Goal: Task Accomplishment & Management: Use online tool/utility

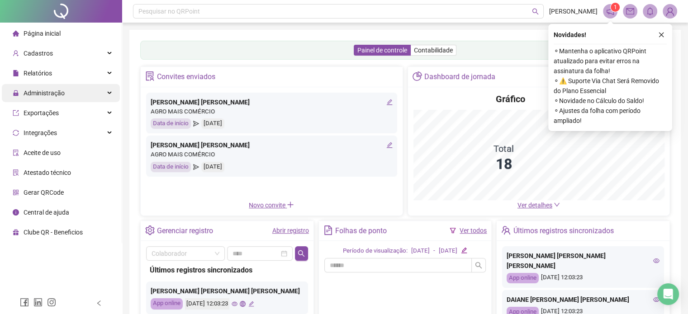
click at [47, 94] on span "Administração" at bounding box center [44, 93] width 41 height 7
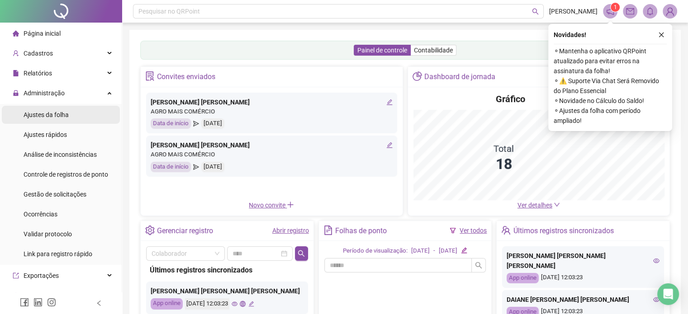
click at [47, 116] on span "Ajustes da folha" at bounding box center [46, 114] width 45 height 7
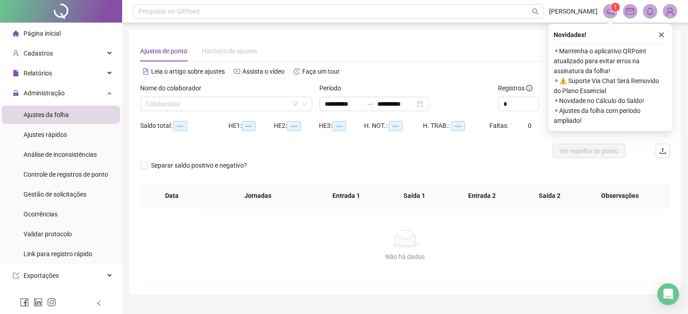
type input "**********"
click at [659, 38] on icon "close" at bounding box center [661, 35] width 6 height 6
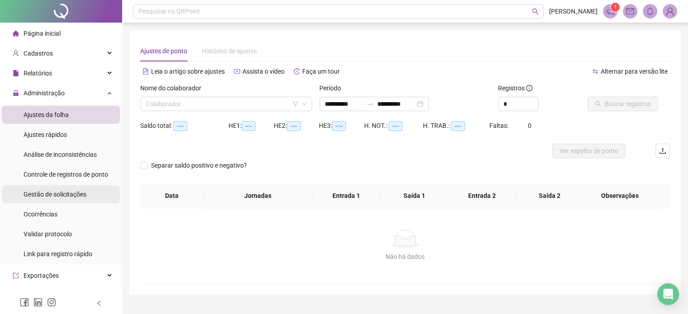
click at [62, 195] on span "Gestão de solicitações" at bounding box center [55, 194] width 63 height 7
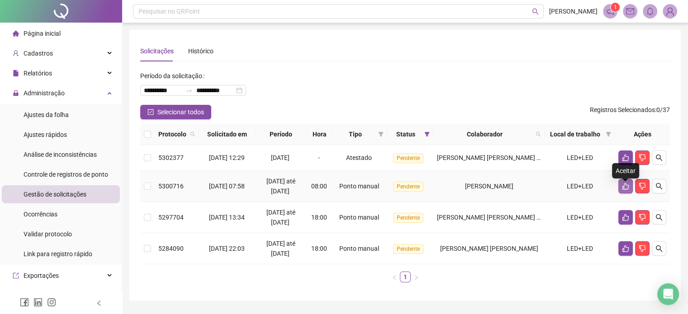
click at [623, 194] on button "button" at bounding box center [626, 186] width 14 height 14
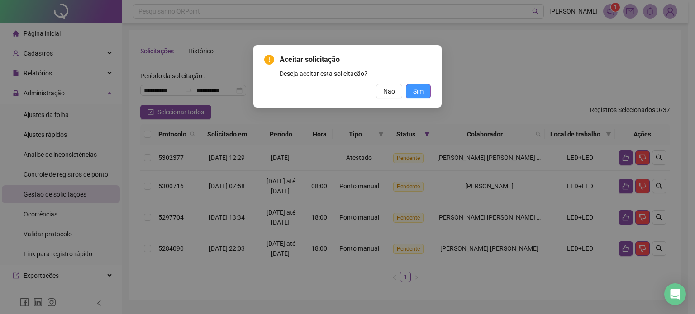
click at [415, 95] on span "Sim" at bounding box center [418, 91] width 10 height 10
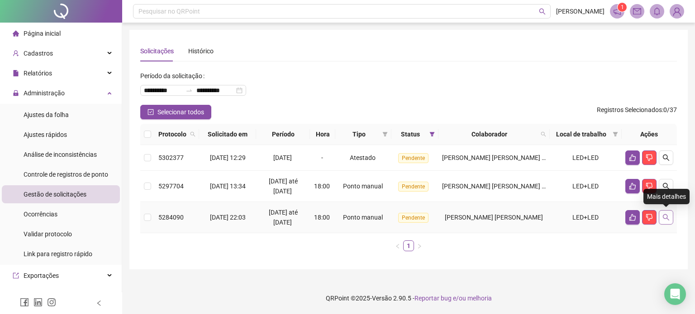
click at [666, 219] on icon "search" at bounding box center [665, 217] width 7 height 7
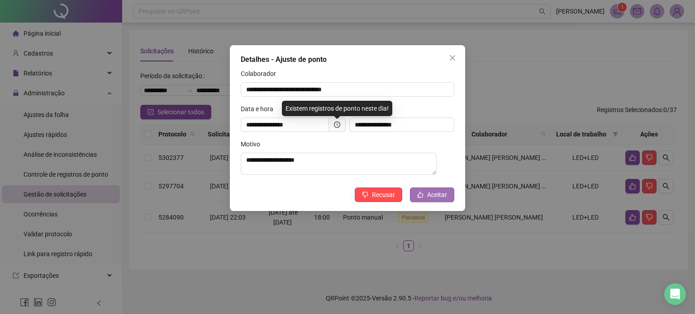
click at [427, 196] on button "Aceitar" at bounding box center [432, 195] width 44 height 14
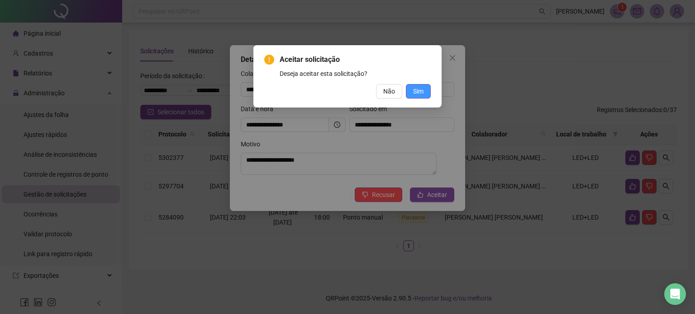
click at [419, 93] on span "Sim" at bounding box center [418, 91] width 10 height 10
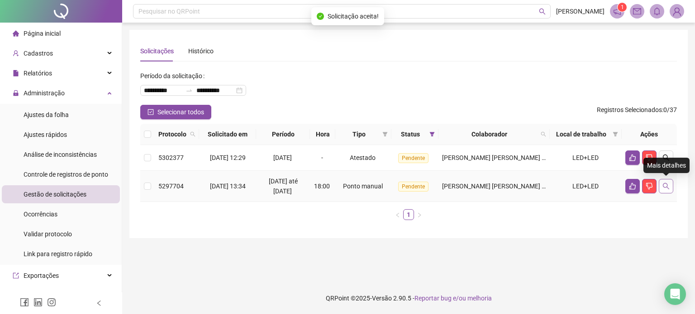
click at [665, 187] on icon "search" at bounding box center [665, 186] width 7 height 7
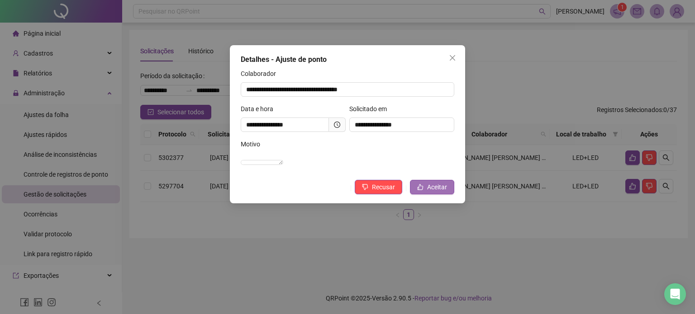
click at [433, 192] on span "Aceitar" at bounding box center [437, 187] width 20 height 10
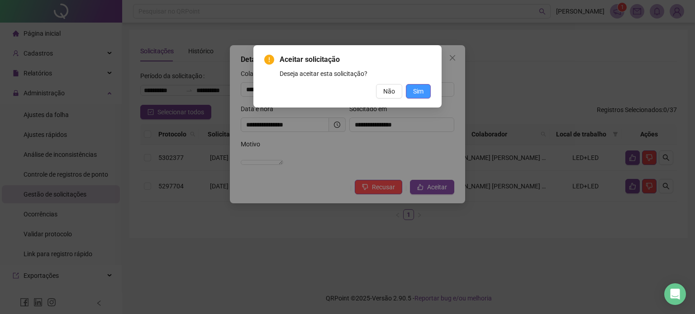
click at [416, 92] on span "Sim" at bounding box center [418, 91] width 10 height 10
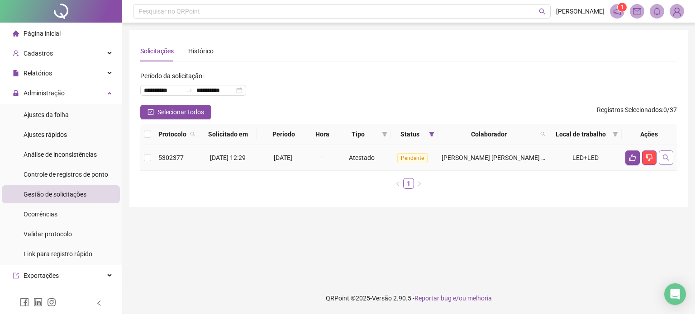
click at [664, 159] on icon "search" at bounding box center [666, 158] width 6 height 6
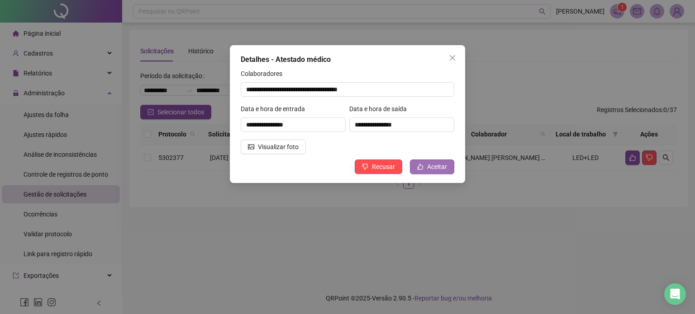
click at [439, 168] on span "Aceitar" at bounding box center [437, 167] width 20 height 10
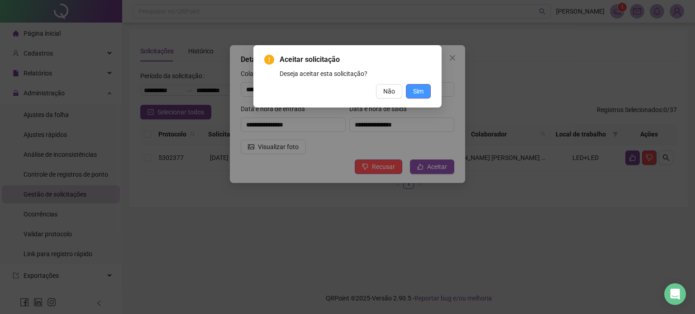
click at [411, 93] on button "Sim" at bounding box center [418, 91] width 25 height 14
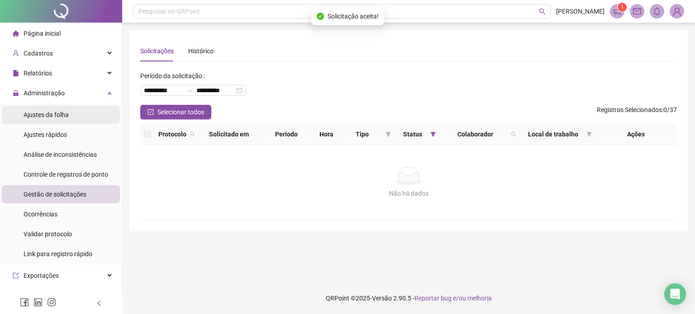
click at [44, 117] on span "Ajustes da folha" at bounding box center [46, 114] width 45 height 7
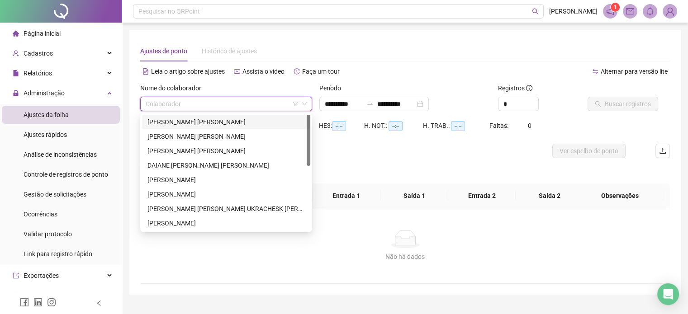
click at [172, 102] on input "search" at bounding box center [222, 104] width 153 height 14
click at [174, 124] on div "[PERSON_NAME] [PERSON_NAME]" at bounding box center [226, 122] width 157 height 10
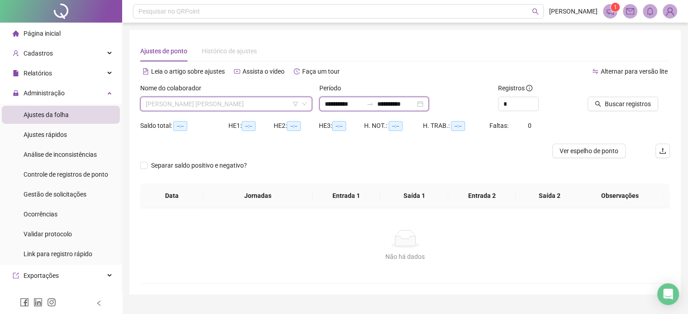
click at [362, 108] on input "**********" at bounding box center [344, 104] width 38 height 10
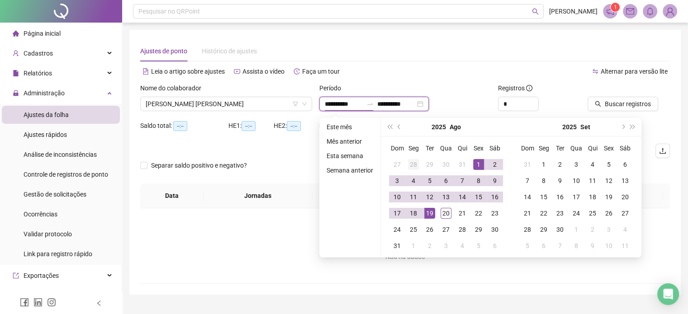
type input "**********"
click at [398, 126] on span "prev-year" at bounding box center [400, 127] width 5 height 5
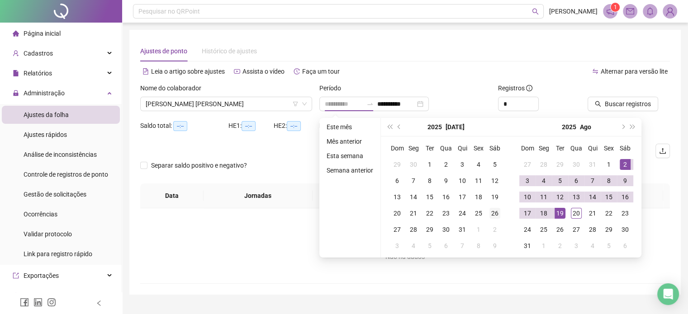
type input "**********"
click at [491, 215] on div "26" at bounding box center [495, 213] width 11 height 11
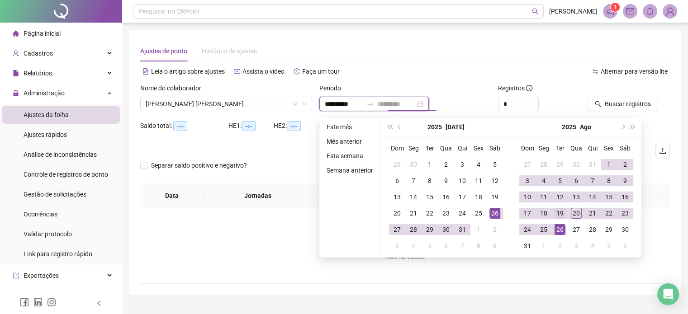
type input "**********"
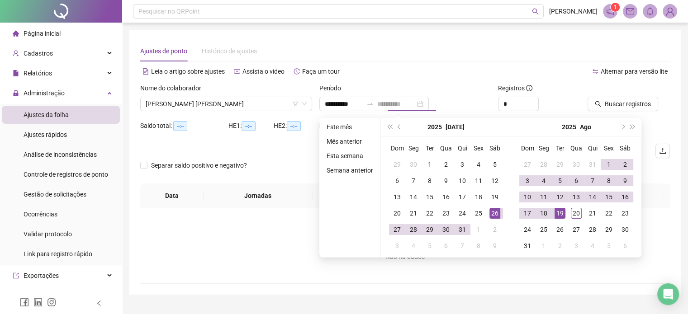
click at [557, 215] on div "19" at bounding box center [560, 213] width 11 height 11
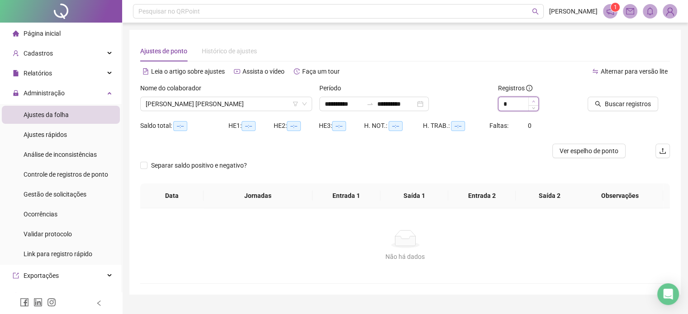
click at [533, 100] on icon "up" at bounding box center [533, 101] width 3 height 3
type input "*"
click at [533, 100] on icon "up" at bounding box center [533, 101] width 3 height 3
click at [615, 106] on span "Buscar registros" at bounding box center [628, 104] width 46 height 10
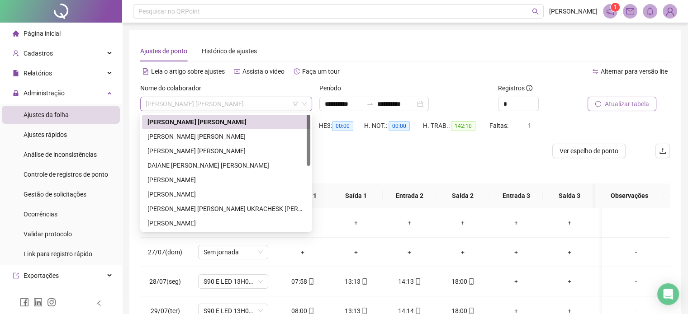
click at [232, 103] on span "[PERSON_NAME] [PERSON_NAME]" at bounding box center [226, 104] width 161 height 14
click at [212, 137] on div "[PERSON_NAME] [PERSON_NAME]" at bounding box center [226, 137] width 157 height 10
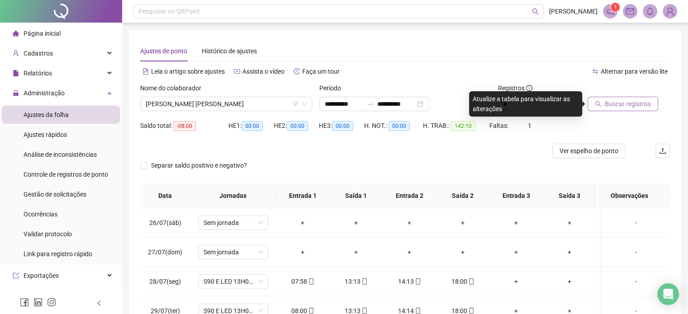
click at [608, 104] on span "Buscar registros" at bounding box center [628, 104] width 46 height 10
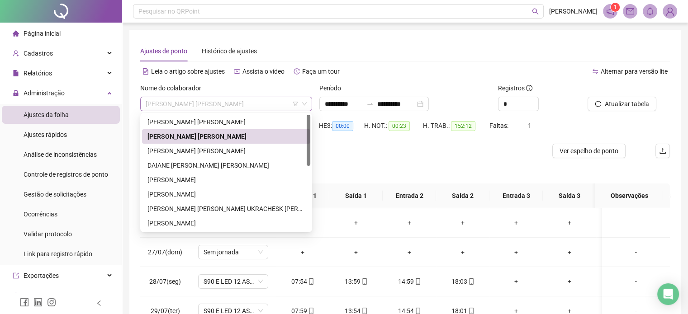
click at [248, 106] on span "[PERSON_NAME] [PERSON_NAME]" at bounding box center [226, 104] width 161 height 14
click at [356, 157] on div at bounding box center [338, 151] width 397 height 14
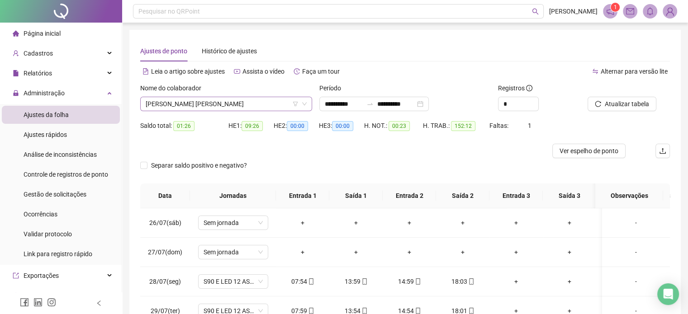
click at [218, 104] on span "[PERSON_NAME] [PERSON_NAME]" at bounding box center [226, 104] width 161 height 14
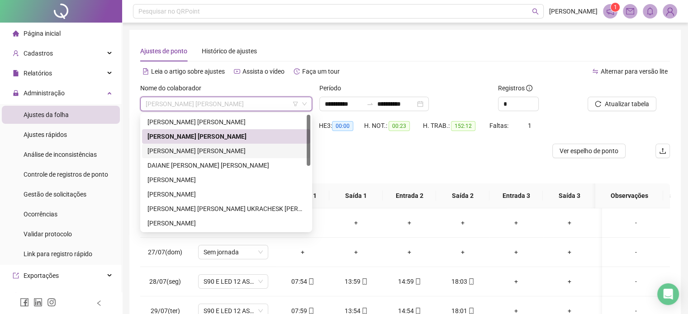
click at [183, 150] on div "[PERSON_NAME] [PERSON_NAME]" at bounding box center [226, 151] width 157 height 10
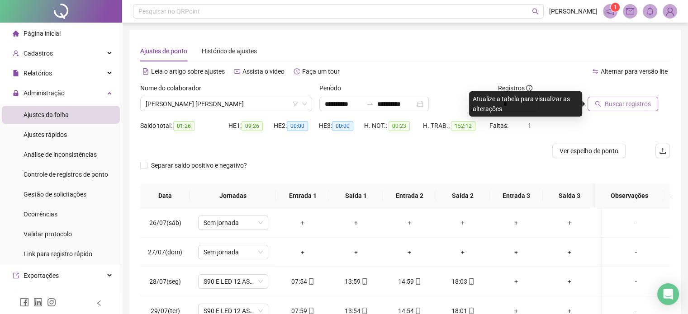
click at [627, 106] on span "Buscar registros" at bounding box center [628, 104] width 46 height 10
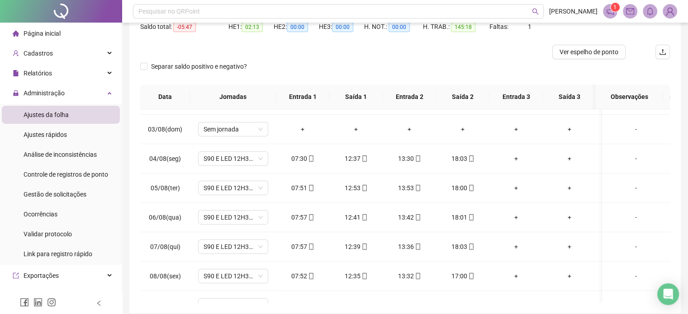
scroll to position [1, 0]
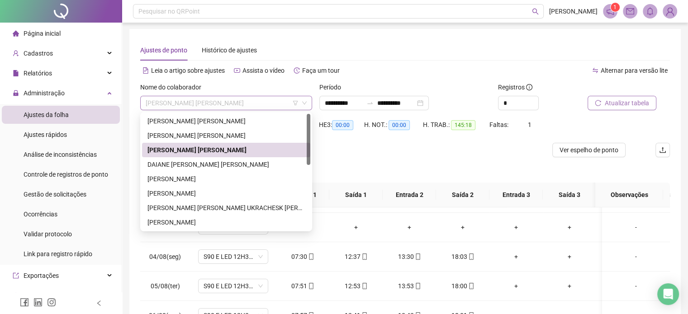
click at [220, 101] on span "[PERSON_NAME] [PERSON_NAME]" at bounding box center [226, 103] width 161 height 14
click at [167, 162] on div "DAIANE [PERSON_NAME] [PERSON_NAME]" at bounding box center [226, 165] width 157 height 10
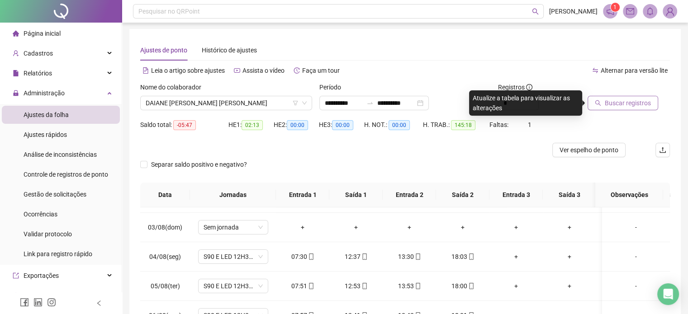
click at [632, 101] on span "Buscar registros" at bounding box center [628, 103] width 46 height 10
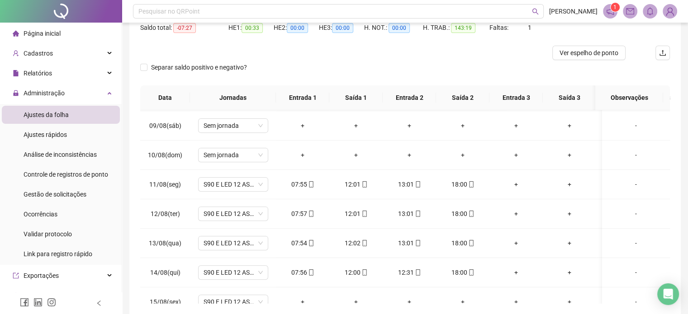
scroll to position [46, 0]
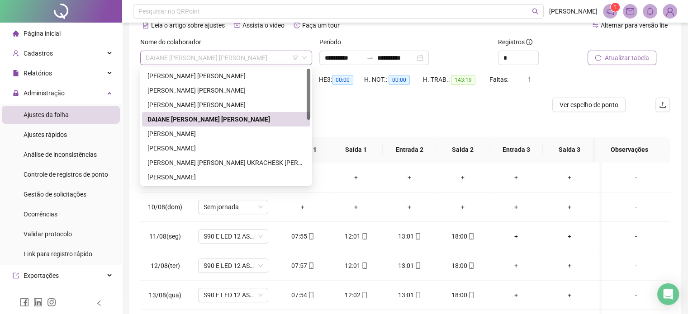
click at [256, 54] on span "DAIANE [PERSON_NAME] [PERSON_NAME]" at bounding box center [226, 58] width 161 height 14
click at [176, 135] on div "[PERSON_NAME]" at bounding box center [226, 134] width 157 height 10
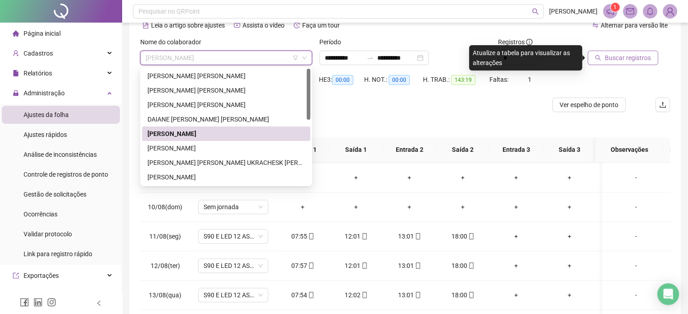
click at [617, 56] on span "Buscar registros" at bounding box center [628, 58] width 46 height 10
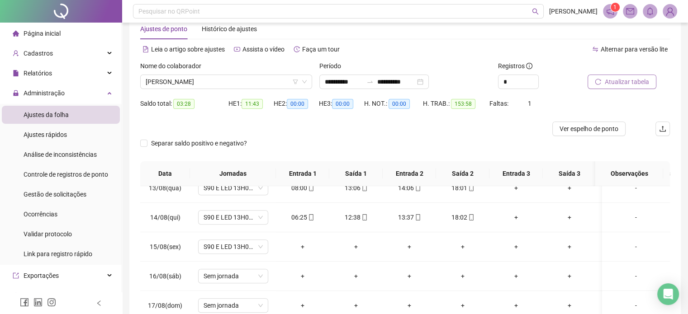
scroll to position [0, 0]
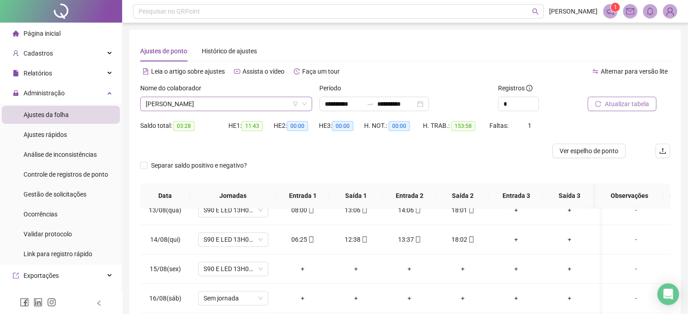
click at [210, 104] on span "[PERSON_NAME]" at bounding box center [226, 104] width 161 height 14
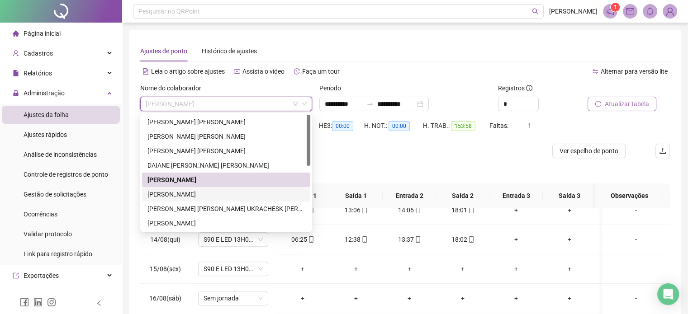
click at [181, 197] on div "[PERSON_NAME]" at bounding box center [226, 195] width 157 height 10
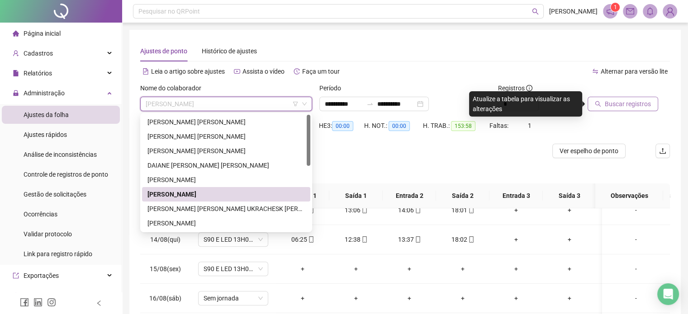
click at [620, 104] on span "Buscar registros" at bounding box center [628, 104] width 46 height 10
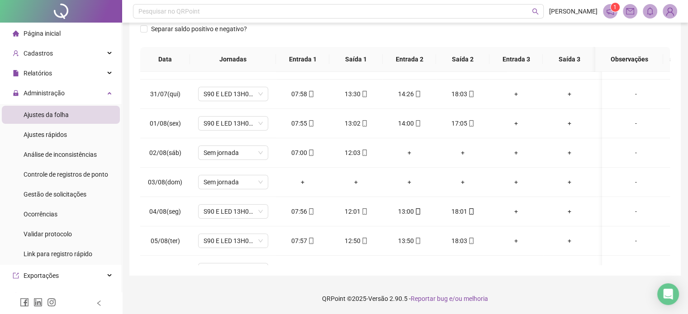
scroll to position [1, 0]
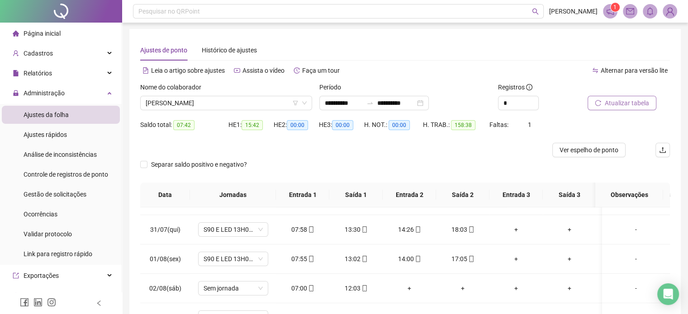
click at [614, 108] on span "Atualizar tabela" at bounding box center [627, 103] width 44 height 10
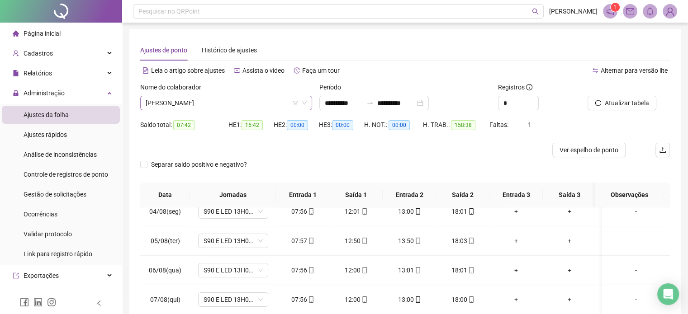
scroll to position [0, 0]
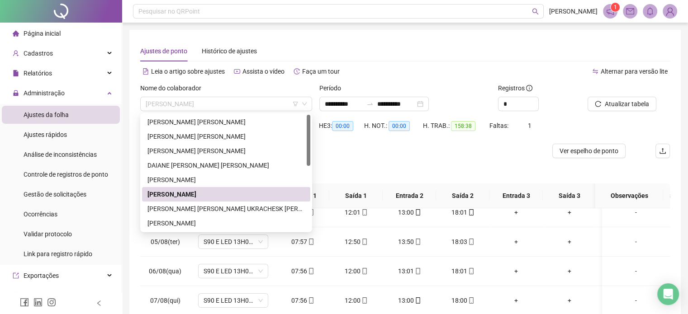
drag, startPoint x: 221, startPoint y: 104, endPoint x: 101, endPoint y: 105, distance: 119.9
click at [101, 105] on div "**********" at bounding box center [344, 226] width 688 height 452
click at [199, 209] on div "[PERSON_NAME] [PERSON_NAME] UKRACHESK [PERSON_NAME]" at bounding box center [226, 209] width 157 height 10
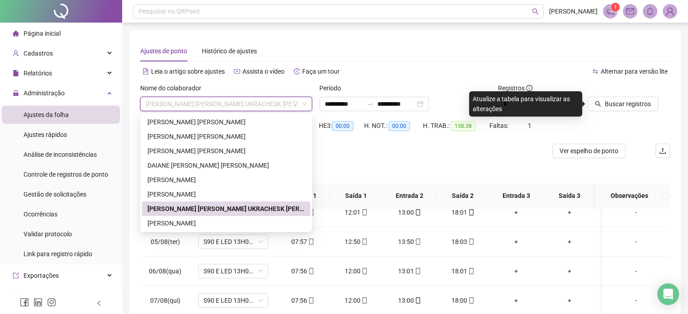
click at [199, 207] on div "[PERSON_NAME] [PERSON_NAME] UKRACHESK [PERSON_NAME]" at bounding box center [226, 209] width 157 height 10
click at [613, 103] on span "Buscar registros" at bounding box center [628, 104] width 46 height 10
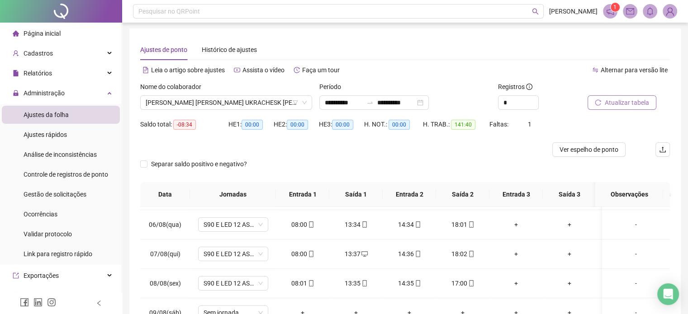
scroll to position [1, 0]
click at [212, 110] on div "[PERSON_NAME] [PERSON_NAME] UKRACHESK [PERSON_NAME]" at bounding box center [226, 103] width 172 height 14
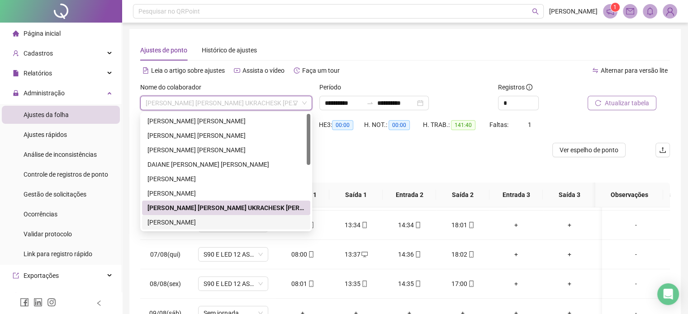
click at [201, 222] on div "[PERSON_NAME]" at bounding box center [226, 223] width 157 height 10
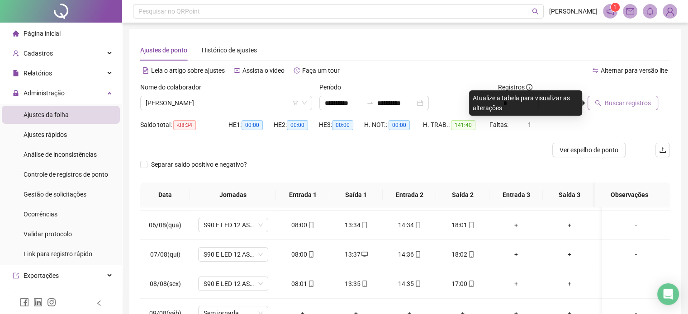
click at [616, 103] on span "Buscar registros" at bounding box center [628, 103] width 46 height 10
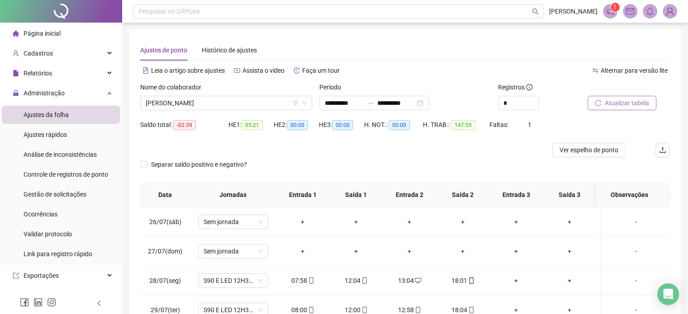
scroll to position [0, 0]
click at [257, 99] on span "[PERSON_NAME]" at bounding box center [226, 104] width 161 height 14
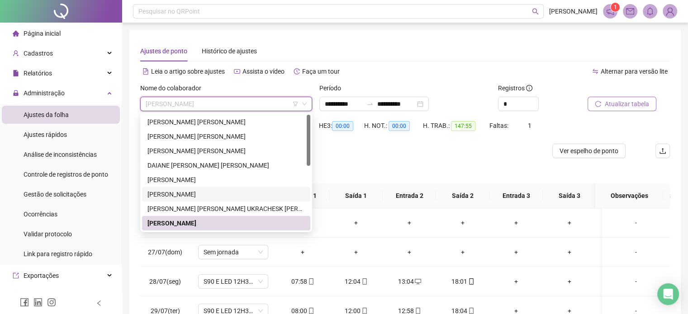
scroll to position [45, 0]
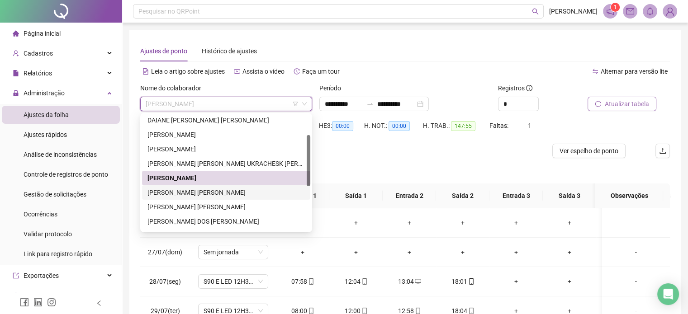
click at [207, 194] on div "[PERSON_NAME] [PERSON_NAME]" at bounding box center [226, 193] width 157 height 10
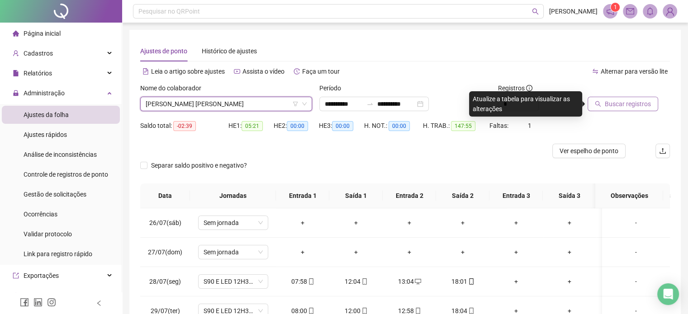
click at [606, 105] on span "Buscar registros" at bounding box center [628, 104] width 46 height 10
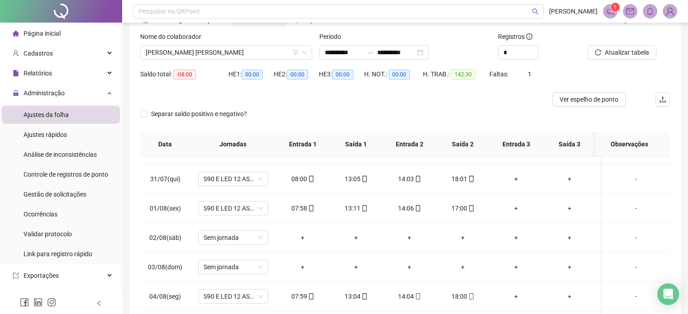
scroll to position [0, 0]
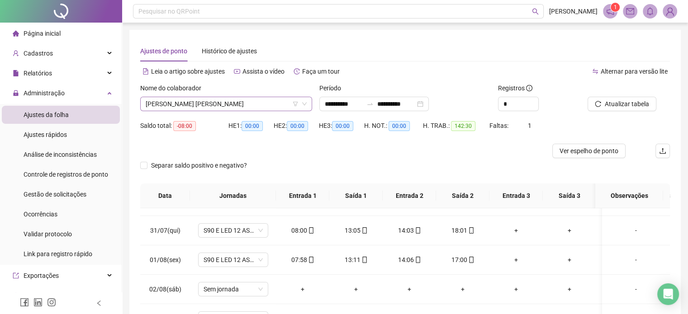
click at [241, 111] on div "Nome do colaborador [PERSON_NAME] [PERSON_NAME]" at bounding box center [226, 100] width 179 height 35
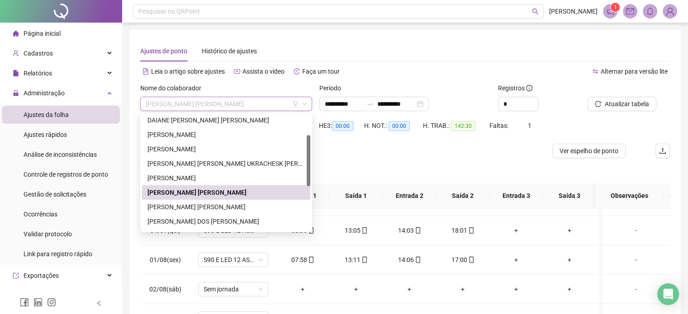
click at [242, 110] on span "[PERSON_NAME] [PERSON_NAME]" at bounding box center [226, 104] width 161 height 14
click at [200, 205] on div "[PERSON_NAME] [PERSON_NAME]" at bounding box center [226, 207] width 157 height 10
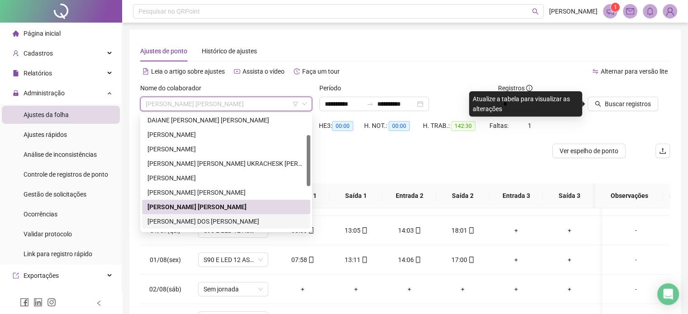
click at [190, 221] on div "[PERSON_NAME] DOS [PERSON_NAME]" at bounding box center [226, 222] width 157 height 10
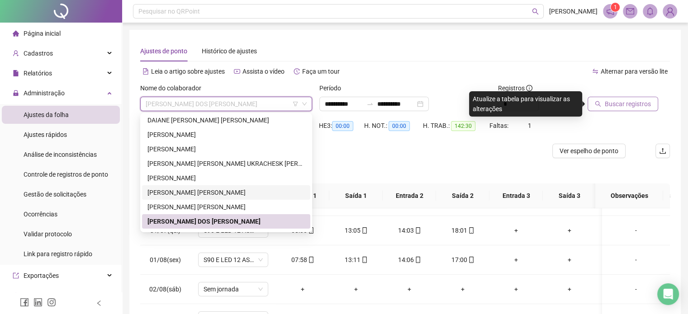
click at [629, 103] on span "Buscar registros" at bounding box center [628, 104] width 46 height 10
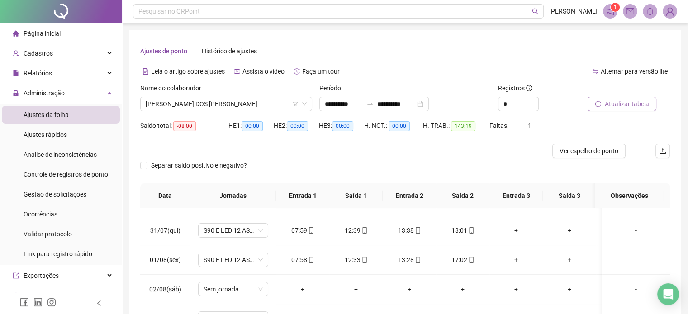
click at [629, 103] on span "Atualizar tabela" at bounding box center [627, 104] width 44 height 10
click at [612, 104] on span "Atualizar tabela" at bounding box center [627, 104] width 44 height 10
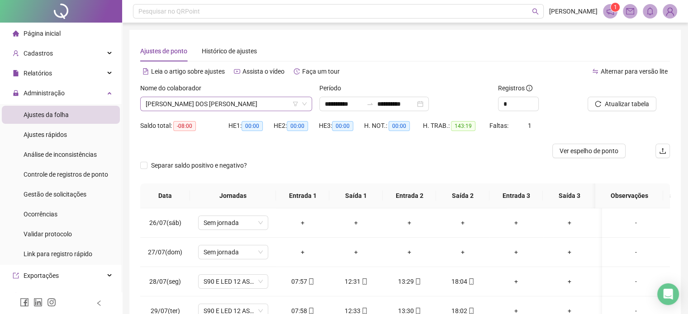
click at [220, 109] on span "[PERSON_NAME] DOS [PERSON_NAME]" at bounding box center [226, 104] width 161 height 14
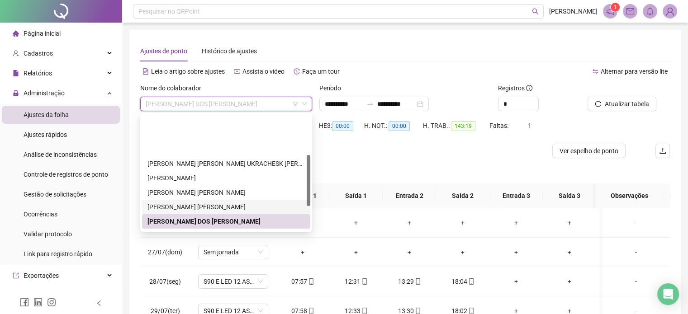
scroll to position [91, 0]
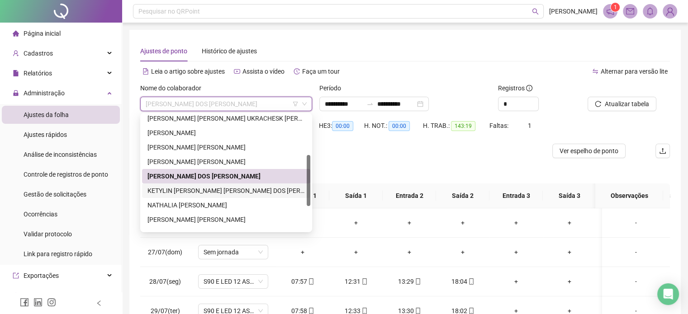
click at [213, 194] on div "KETYLIN [PERSON_NAME] [PERSON_NAME] DOS [PERSON_NAME]" at bounding box center [226, 191] width 157 height 10
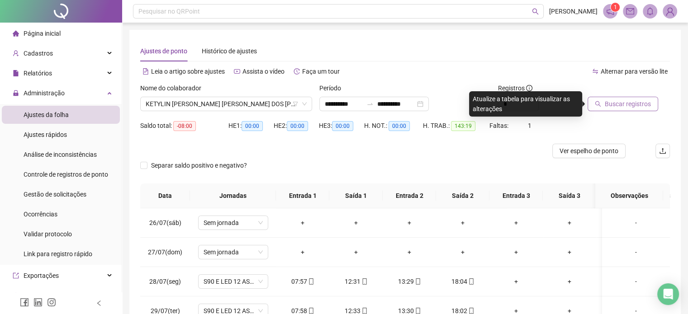
click at [625, 105] on span "Buscar registros" at bounding box center [628, 104] width 46 height 10
